Goal: Task Accomplishment & Management: Complete application form

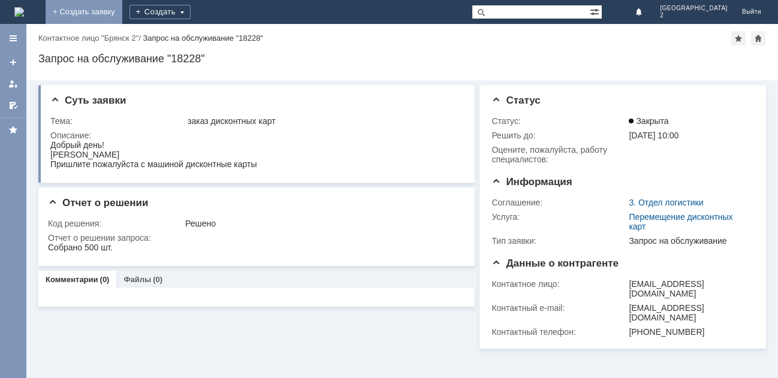
click at [122, 16] on link "+ Создать заявку" at bounding box center [84, 12] width 77 height 24
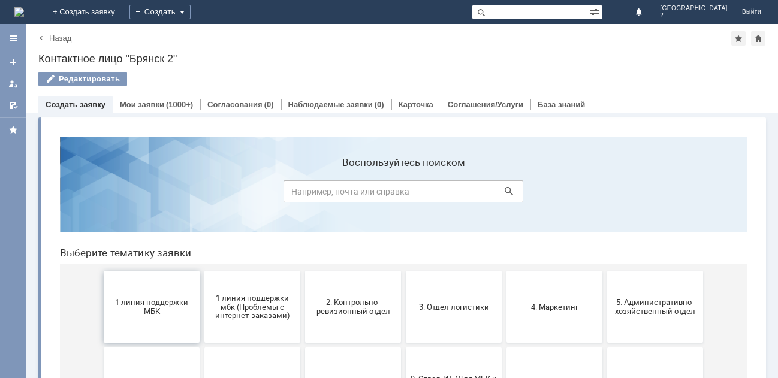
click at [150, 306] on span "1 линия поддержки МБК" at bounding box center [151, 307] width 89 height 18
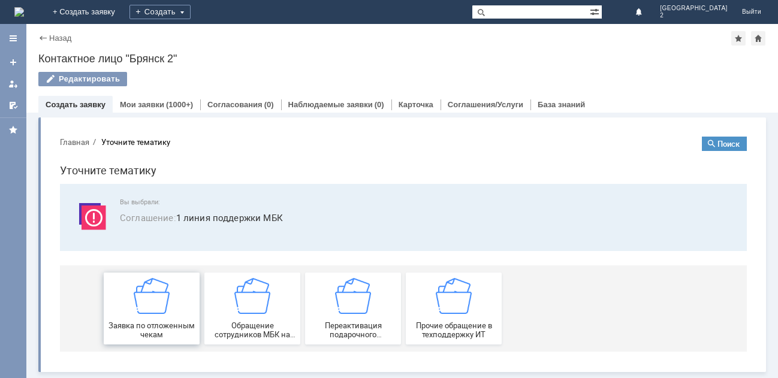
click at [164, 312] on img at bounding box center [152, 296] width 36 height 36
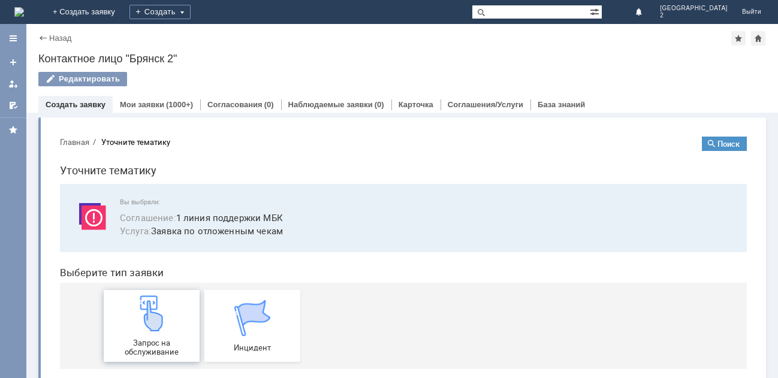
click at [154, 322] on img at bounding box center [152, 313] width 36 height 36
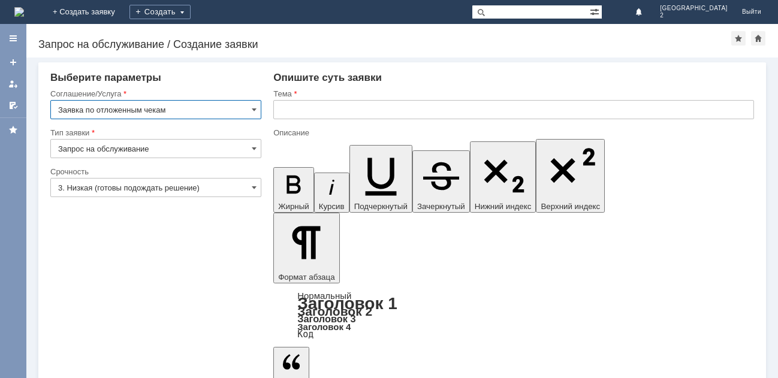
click at [283, 108] on input "text" at bounding box center [513, 109] width 481 height 19
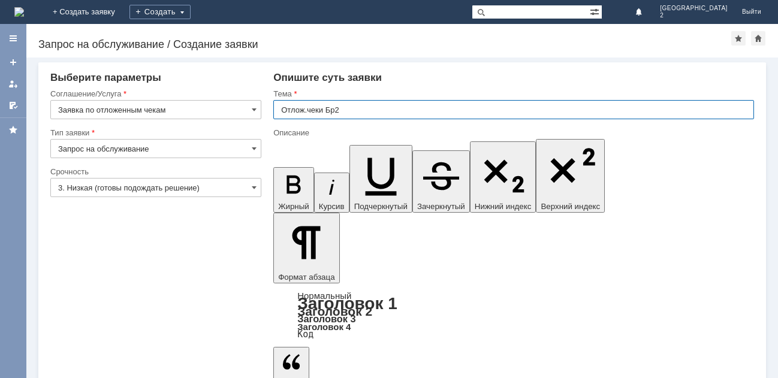
type input "Отлож.чеки Бр2"
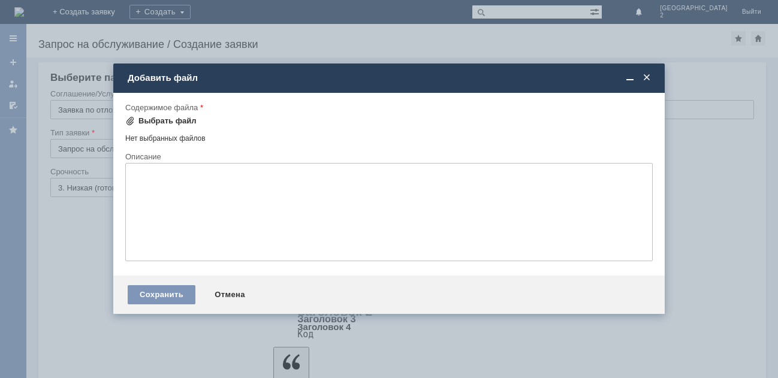
click at [169, 123] on div "Выбрать файл" at bounding box center [167, 121] width 58 height 10
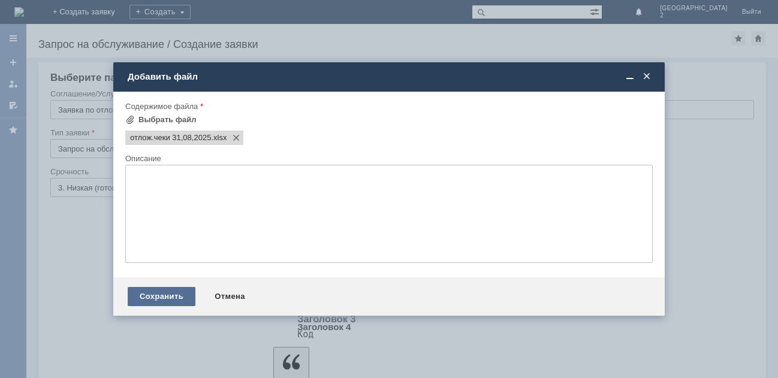
click at [152, 295] on div "Сохранить" at bounding box center [162, 296] width 68 height 19
